Goal: Navigation & Orientation: Understand site structure

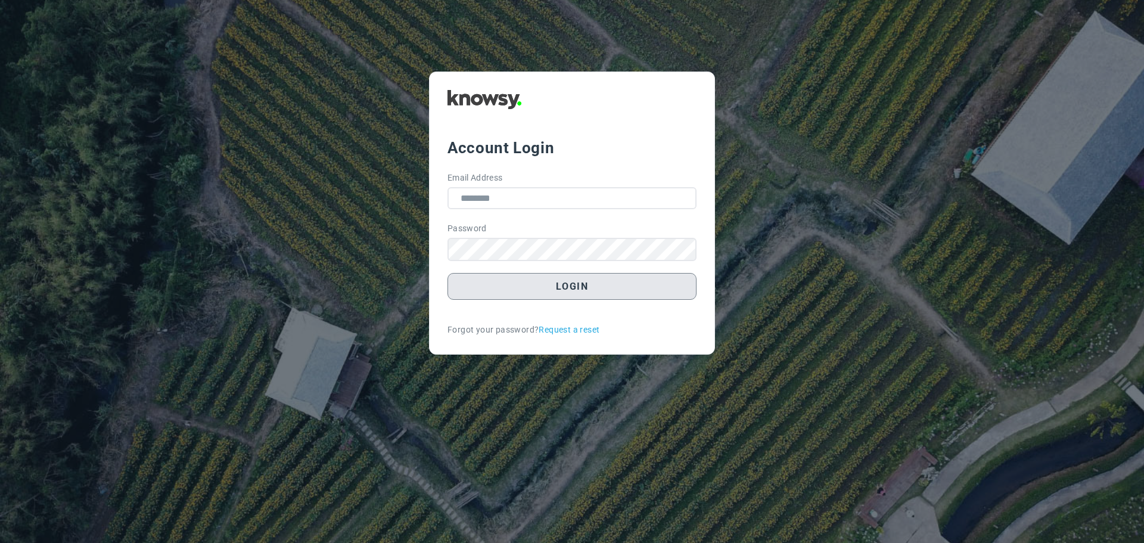
type input "**********"
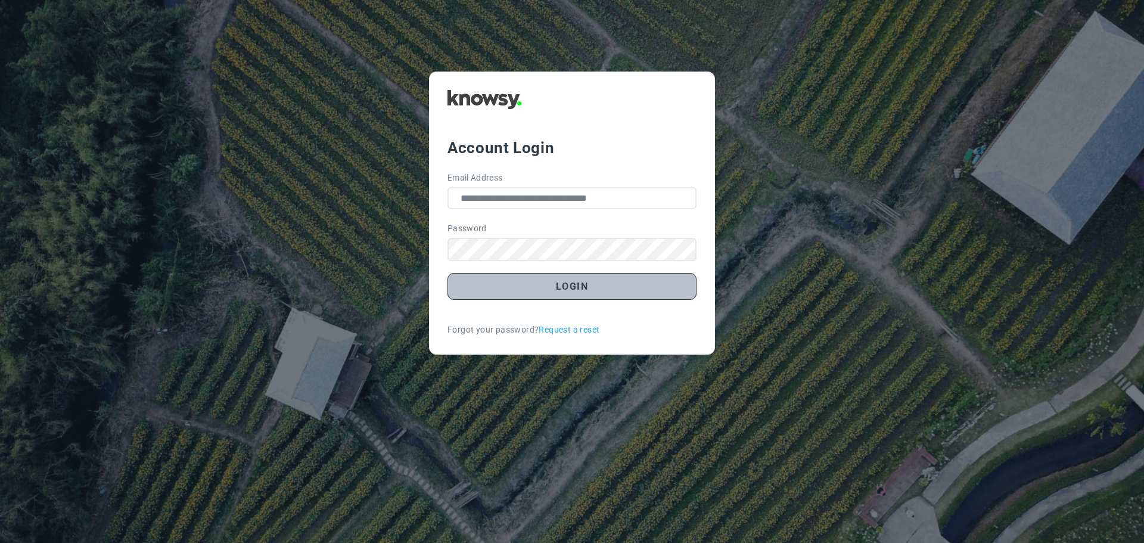
click at [576, 288] on button "Login" at bounding box center [571, 286] width 249 height 27
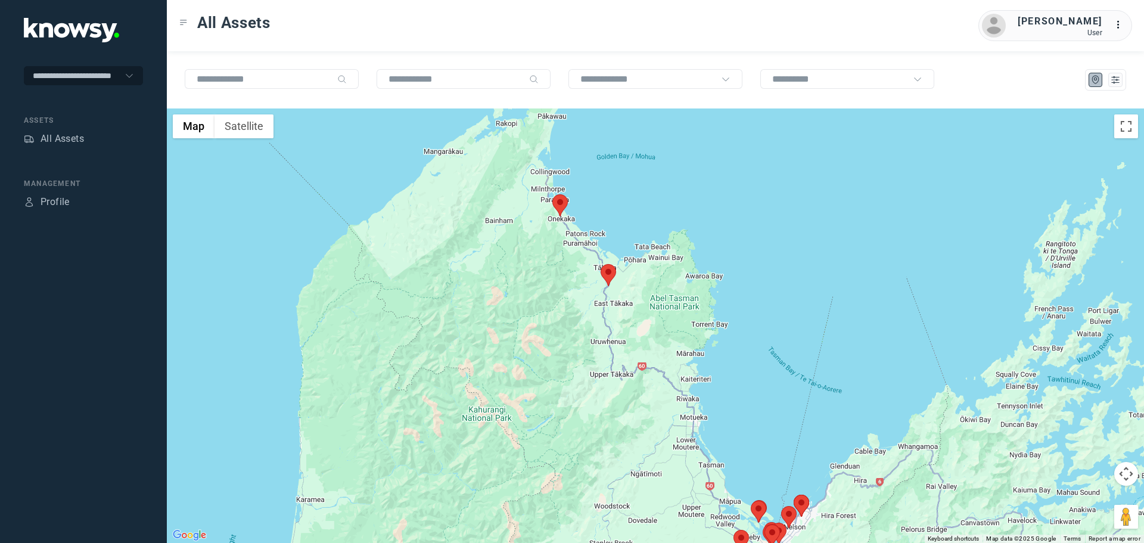
drag, startPoint x: 493, startPoint y: 179, endPoint x: 530, endPoint y: 260, distance: 89.1
click at [530, 259] on div at bounding box center [655, 325] width 977 height 434
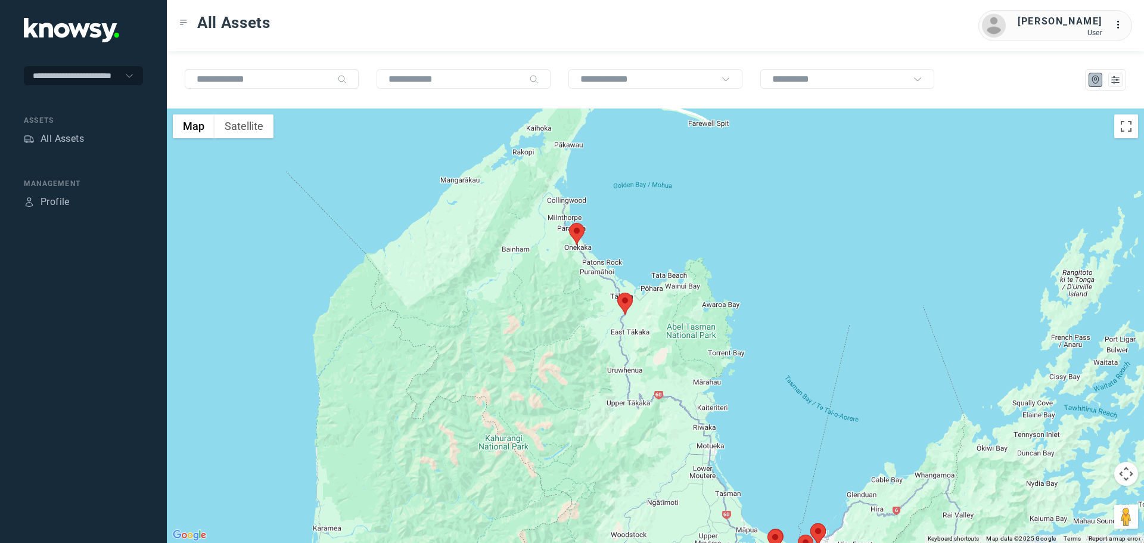
click at [569, 223] on area at bounding box center [569, 223] width 0 height 0
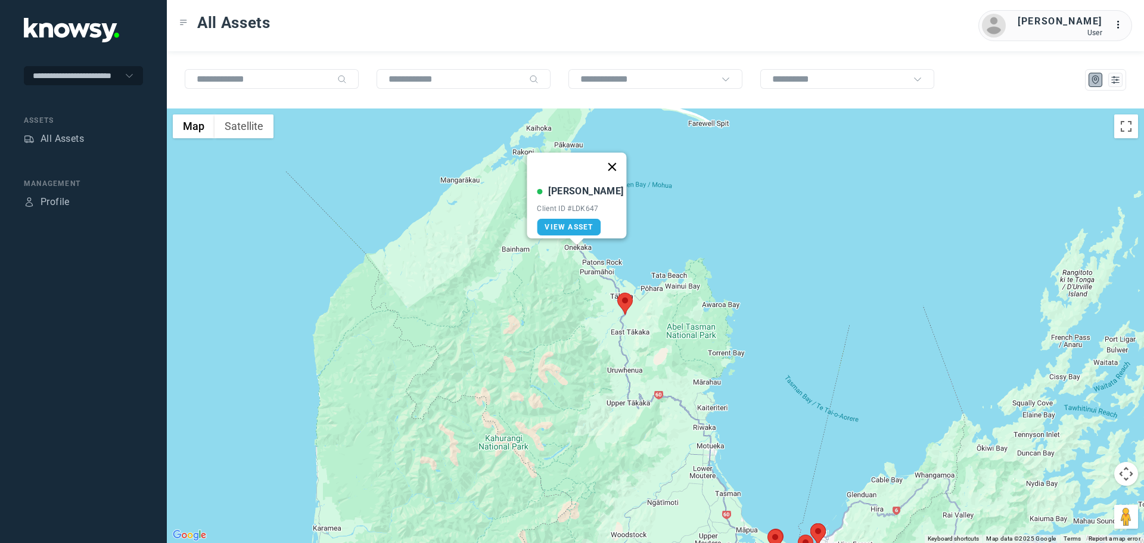
click at [607, 156] on button "Close" at bounding box center [612, 167] width 29 height 29
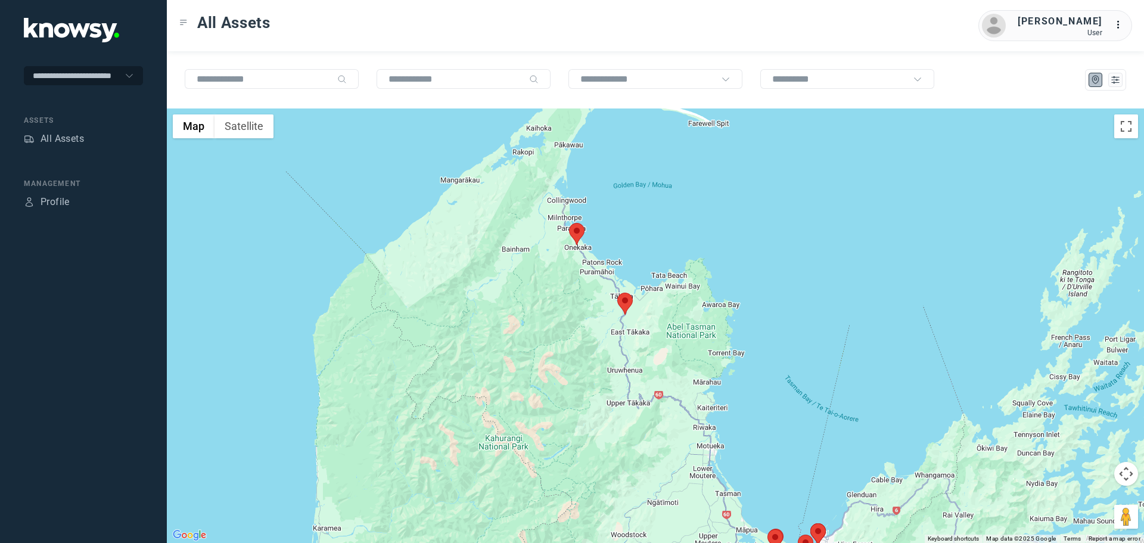
click at [617, 293] on area at bounding box center [617, 293] width 0 height 0
click at [659, 228] on button "Close" at bounding box center [652, 236] width 29 height 29
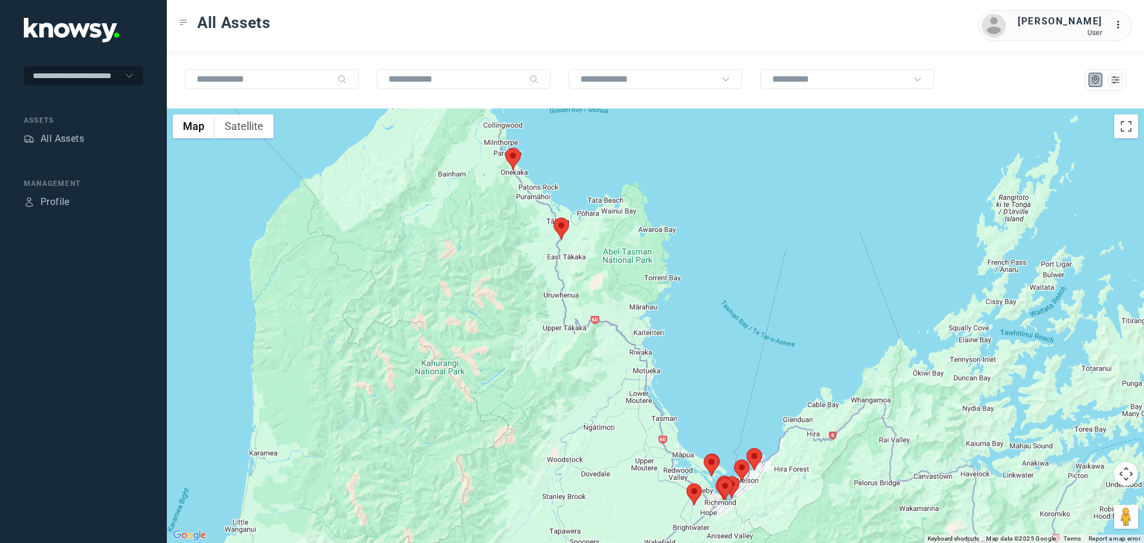
drag, startPoint x: 671, startPoint y: 424, endPoint x: 580, endPoint y: 315, distance: 142.6
click at [584, 324] on div at bounding box center [655, 325] width 977 height 434
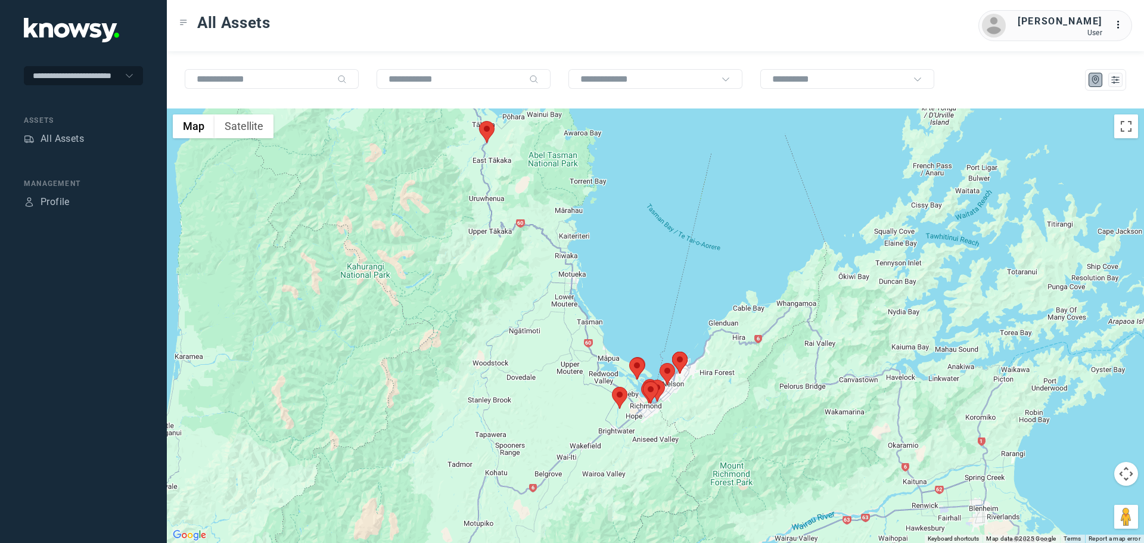
click at [612, 387] on area at bounding box center [612, 387] width 0 height 0
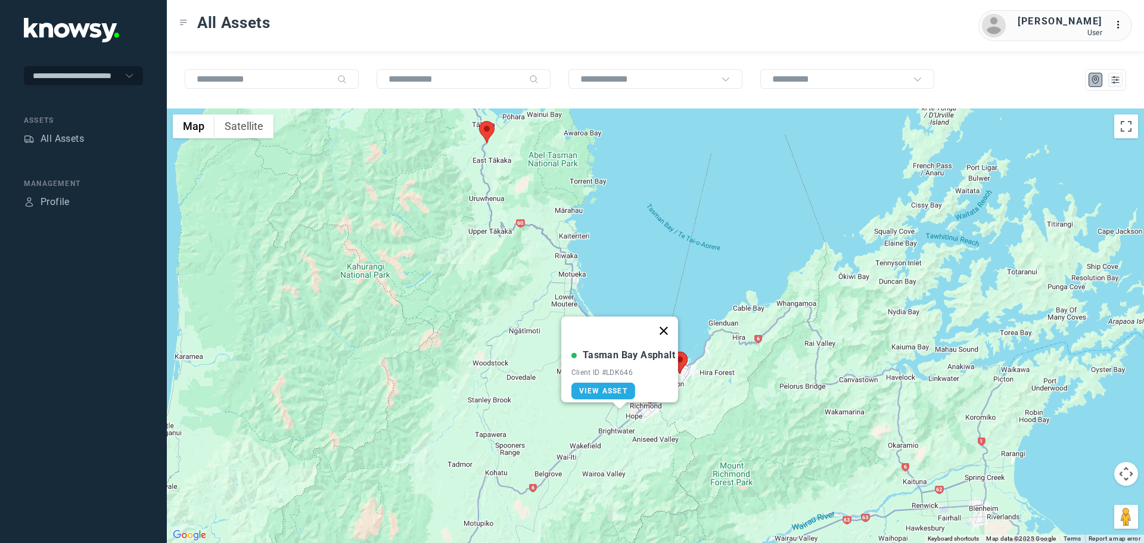
click at [670, 323] on button "Close" at bounding box center [663, 330] width 29 height 29
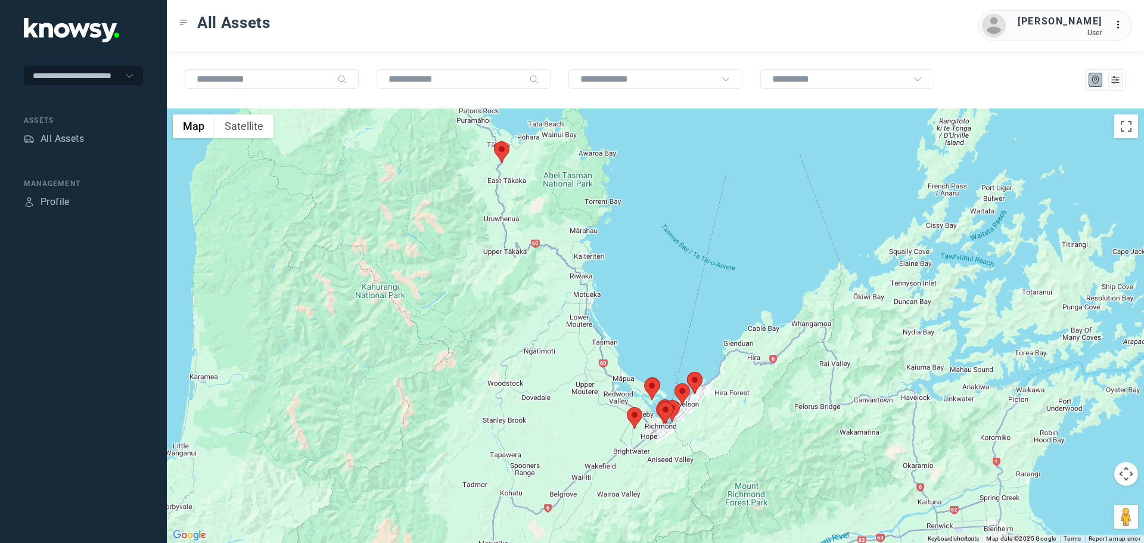
drag, startPoint x: 613, startPoint y: 240, endPoint x: 691, endPoint y: 327, distance: 116.0
click at [690, 327] on div "To navigate, press the arrow keys." at bounding box center [655, 325] width 977 height 434
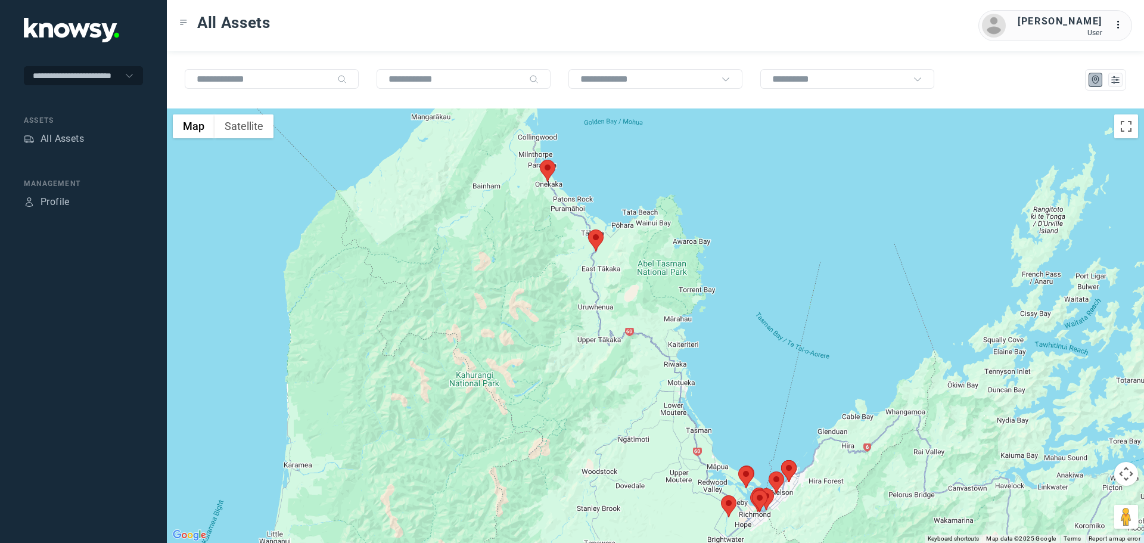
drag, startPoint x: 644, startPoint y: 312, endPoint x: 670, endPoint y: 341, distance: 39.2
click at [670, 341] on div at bounding box center [655, 325] width 977 height 434
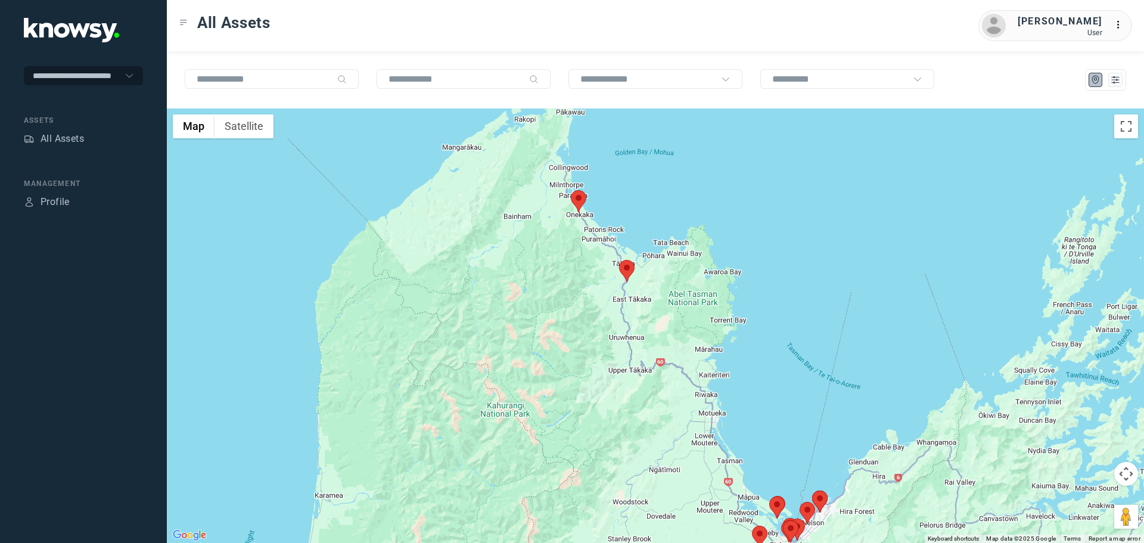
click at [619, 260] on area at bounding box center [619, 260] width 0 height 0
click at [657, 194] on button "Close" at bounding box center [654, 203] width 29 height 29
click at [571, 190] on area at bounding box center [571, 190] width 0 height 0
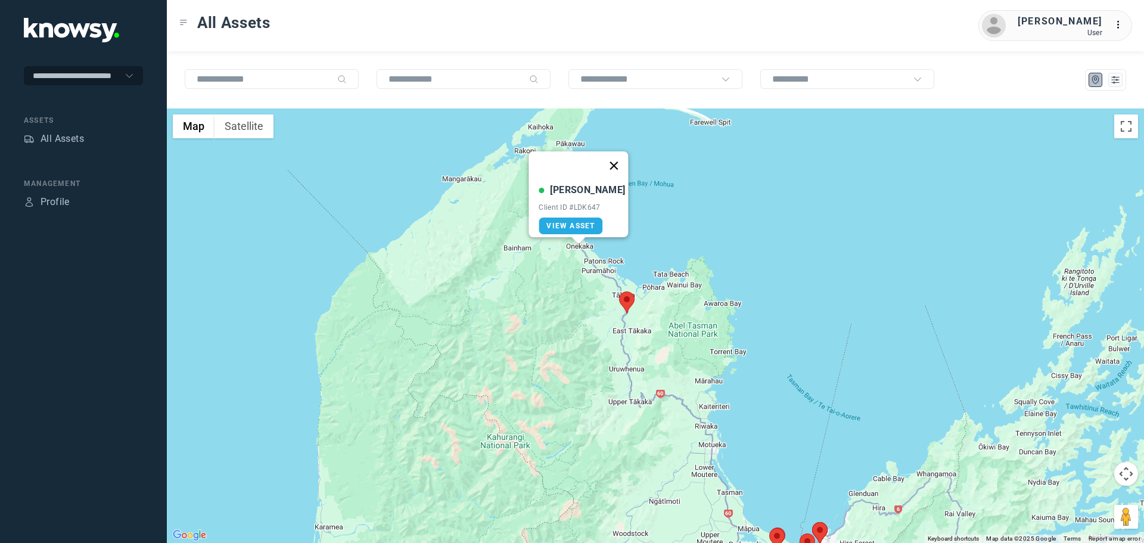
click at [610, 159] on button "Close" at bounding box center [614, 165] width 29 height 29
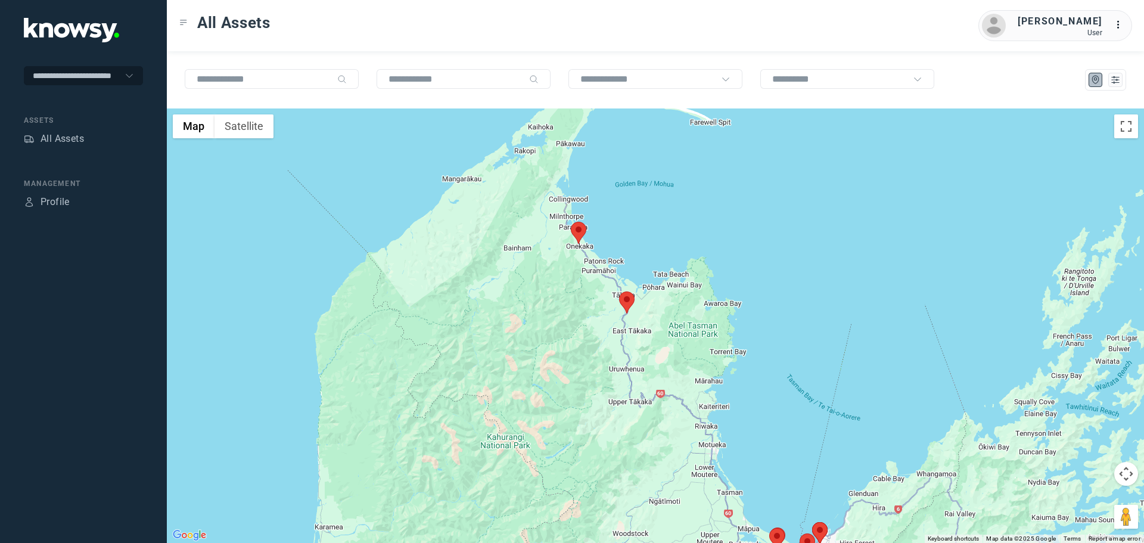
click at [787, 317] on div "To navigate, press the arrow keys." at bounding box center [655, 325] width 977 height 434
